Goal: Transaction & Acquisition: Purchase product/service

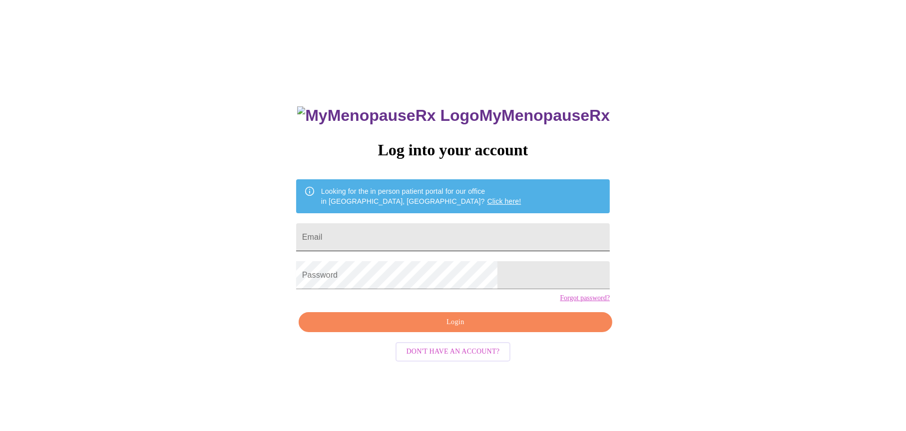
click at [366, 239] on input "Email" at bounding box center [453, 237] width 314 height 28
type input "[EMAIL_ADDRESS][DOMAIN_NAME]"
click at [450, 328] on span "Login" at bounding box center [455, 322] width 291 height 12
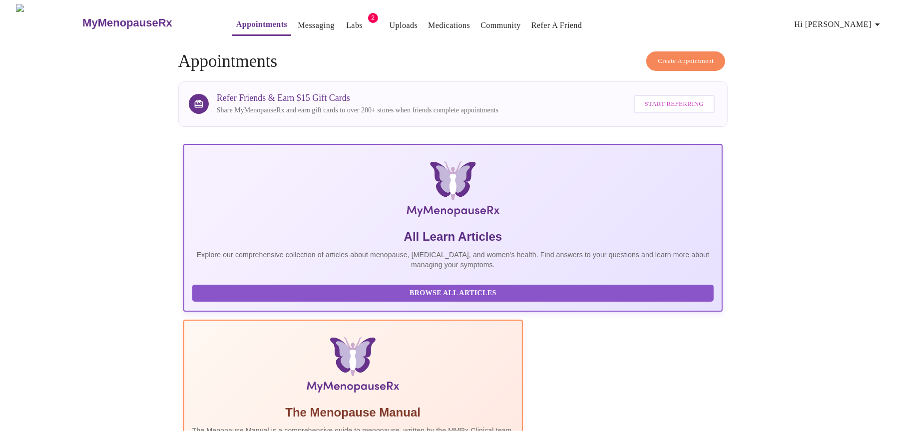
click at [346, 19] on link "Labs" at bounding box center [354, 25] width 16 height 14
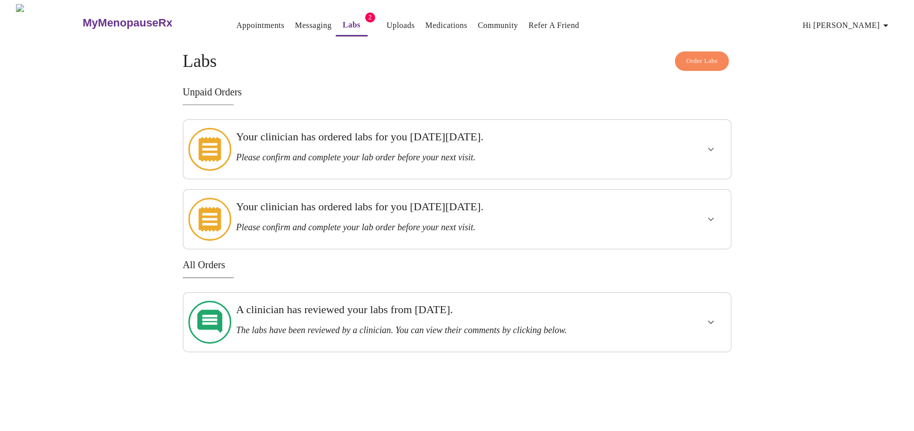
click at [661, 154] on div at bounding box center [682, 149] width 90 height 51
click at [711, 147] on icon "show more" at bounding box center [710, 149] width 12 height 12
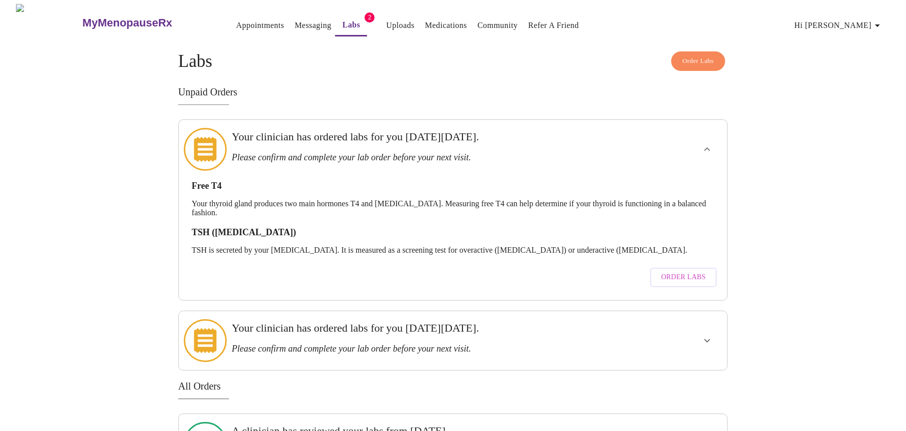
click at [685, 271] on span "Order Labs" at bounding box center [683, 277] width 44 height 12
